Goal: Find specific page/section: Find specific page/section

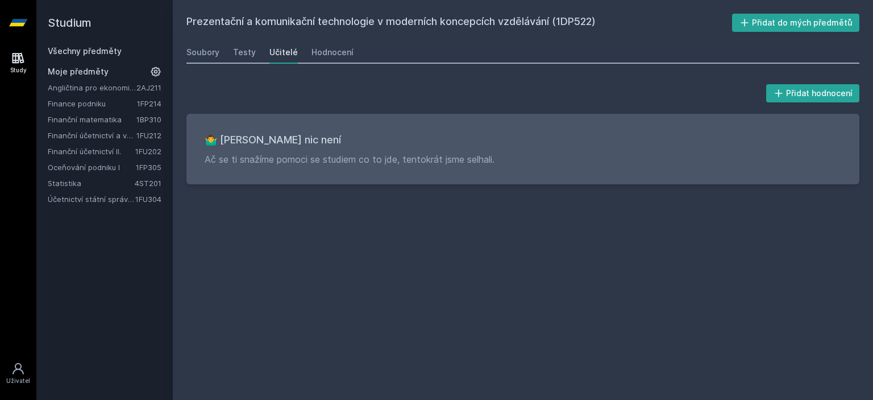
click at [107, 48] on link "Všechny předměty" at bounding box center [85, 51] width 74 height 10
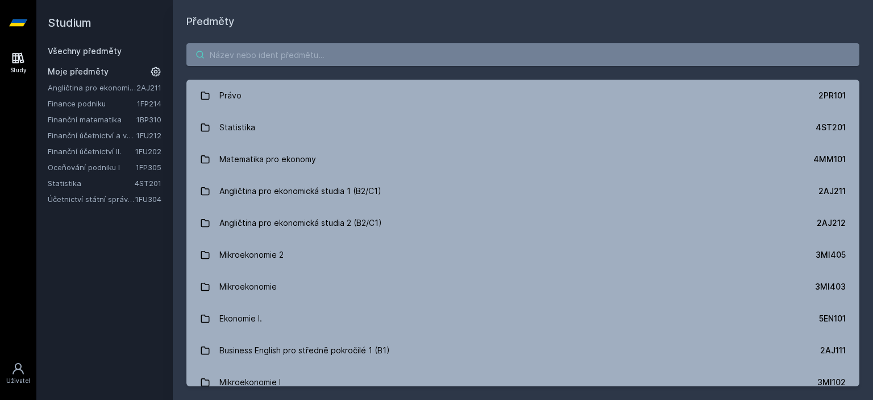
click at [326, 53] on input "search" at bounding box center [523, 54] width 673 height 23
paste input "1BP402"
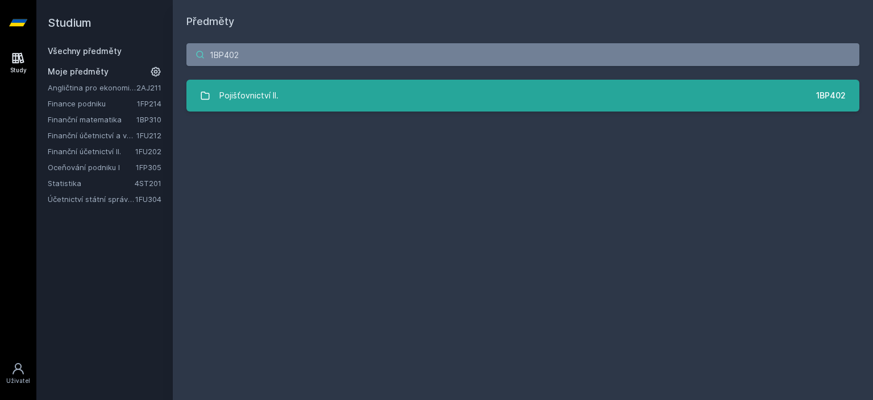
type input "1BP402"
click at [254, 89] on div "Pojišťovnictví II." at bounding box center [249, 95] width 59 height 23
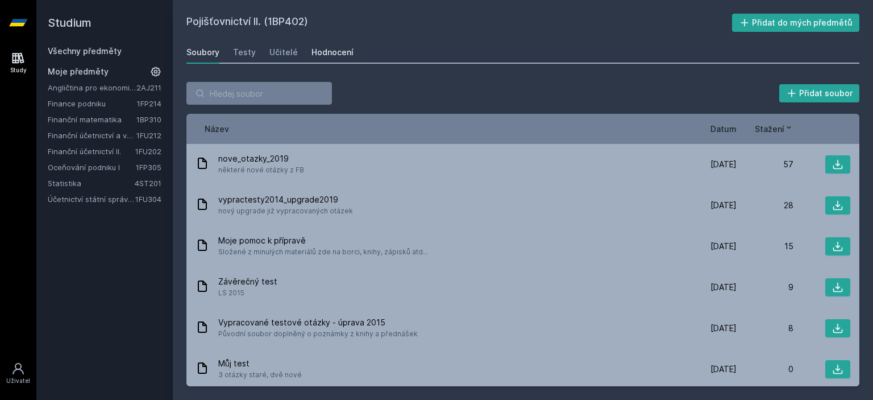
click at [322, 49] on div "Hodnocení" at bounding box center [333, 52] width 42 height 11
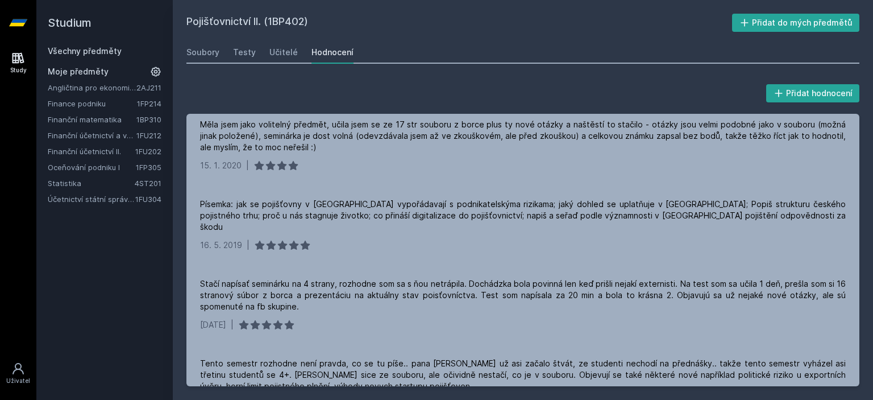
scroll to position [100, 0]
